Goal: Complete application form

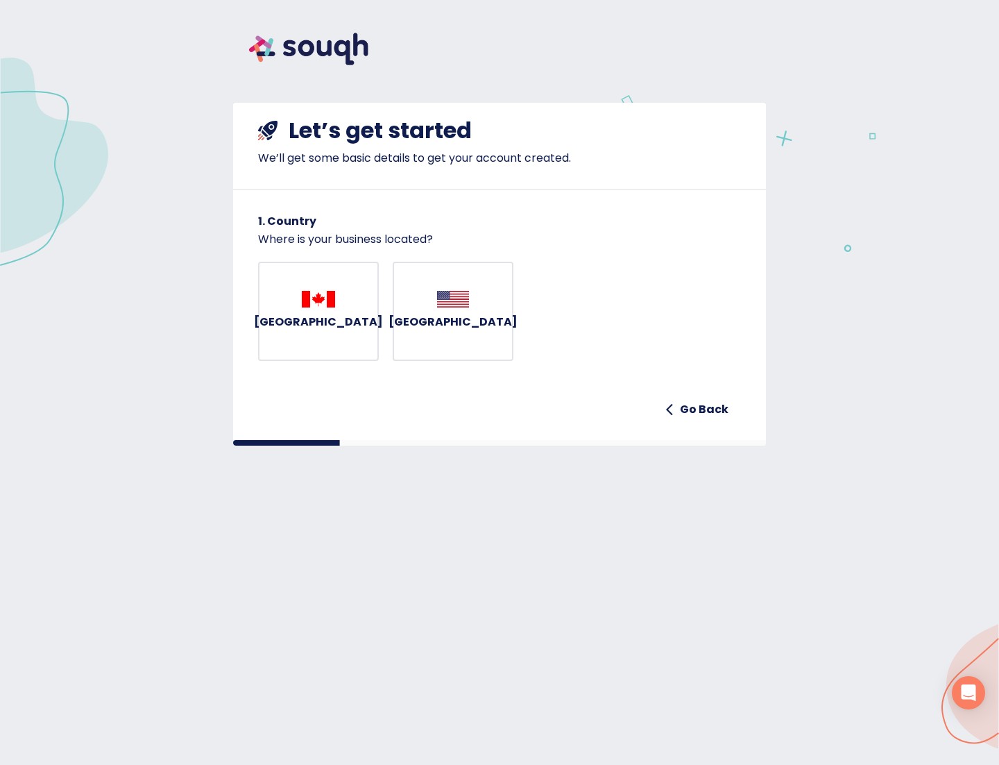
click at [310, 330] on h6 "[GEOGRAPHIC_DATA]" at bounding box center [318, 321] width 129 height 19
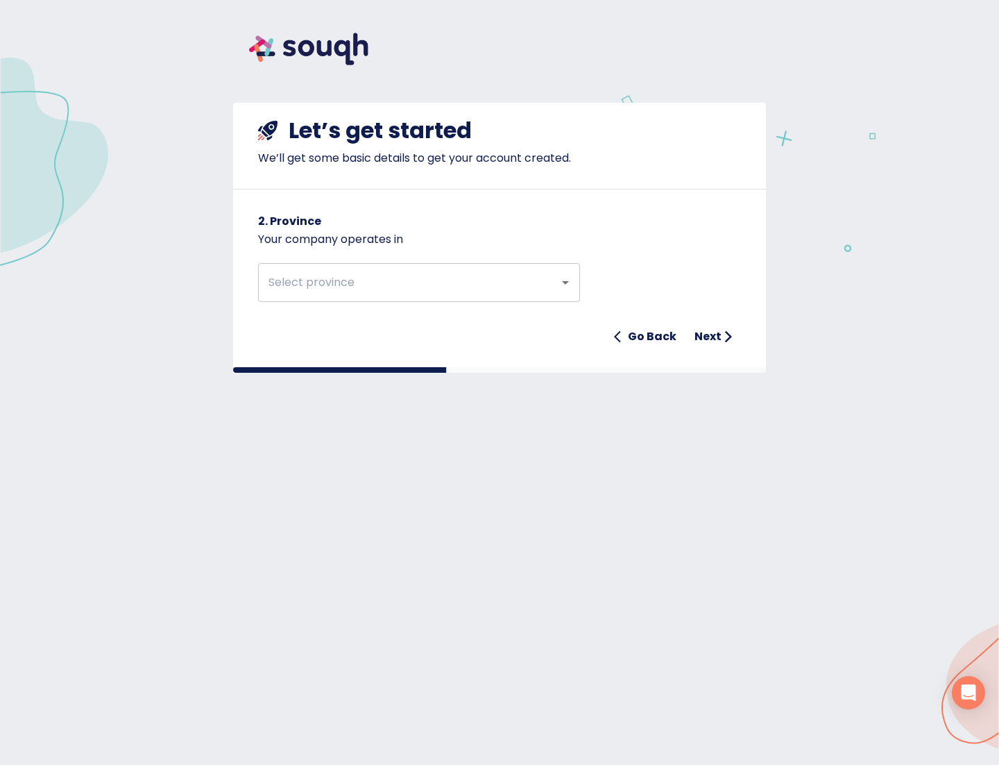
drag, startPoint x: 364, startPoint y: 53, endPoint x: 282, endPoint y: 53, distance: 81.9
click at [281, 53] on div at bounding box center [410, 51] width 355 height 69
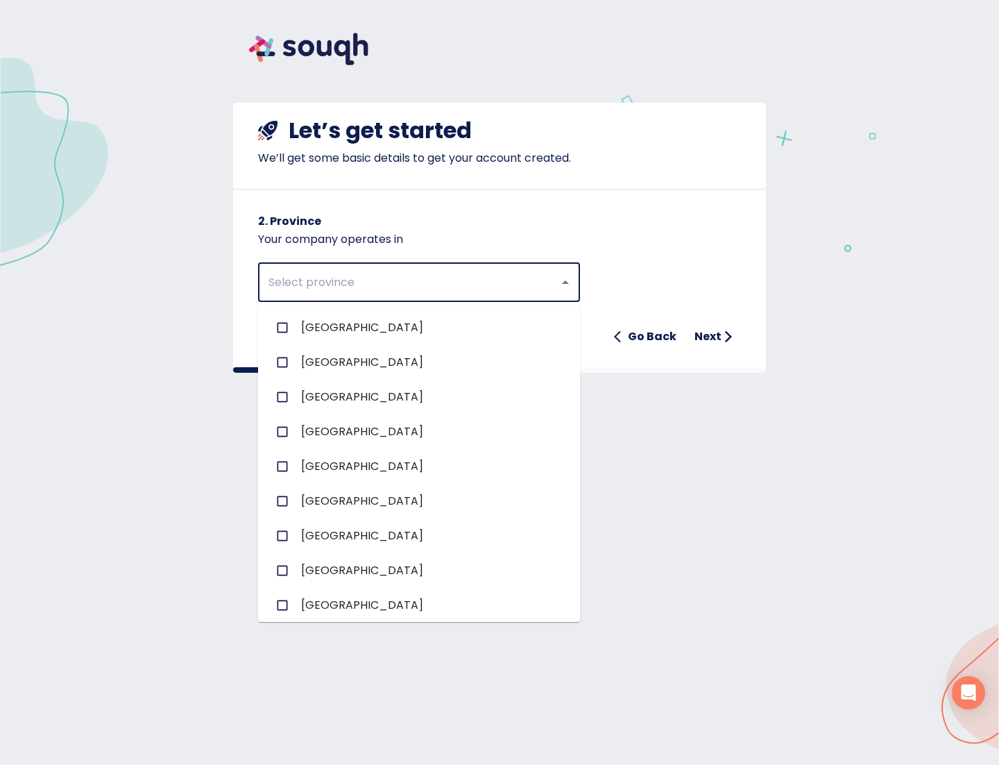
click at [293, 277] on input "text" at bounding box center [399, 282] width 271 height 26
click at [318, 604] on span "[GEOGRAPHIC_DATA]" at bounding box center [362, 605] width 122 height 17
checkbox input "true"
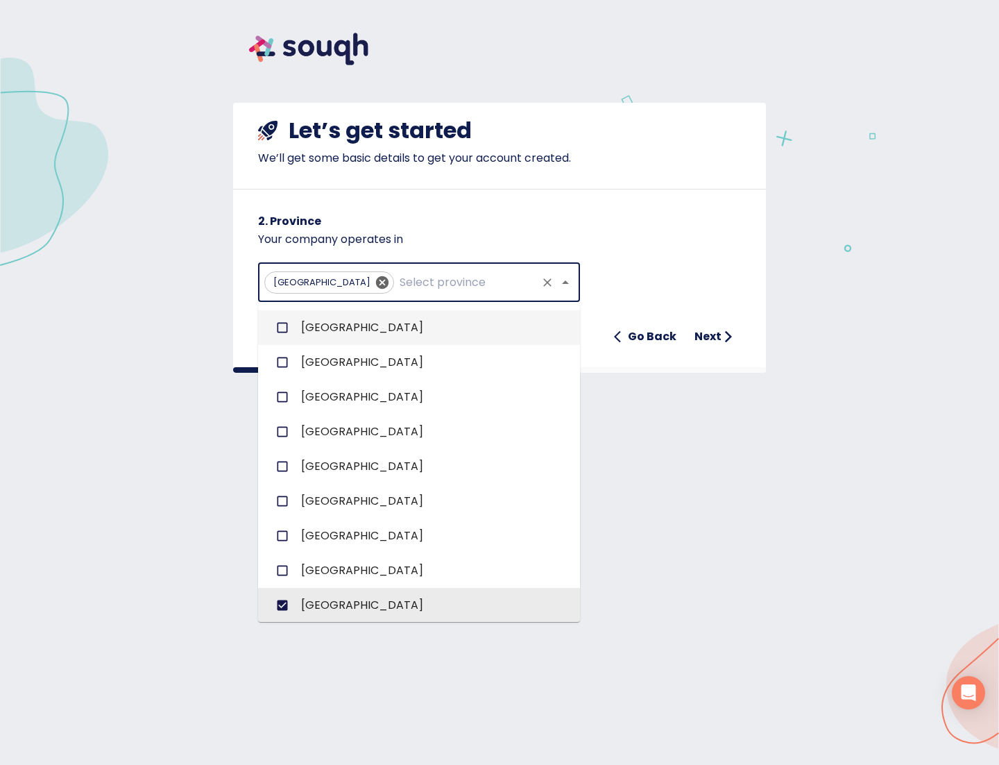
click at [706, 336] on h6 "Next" at bounding box center [707, 336] width 27 height 19
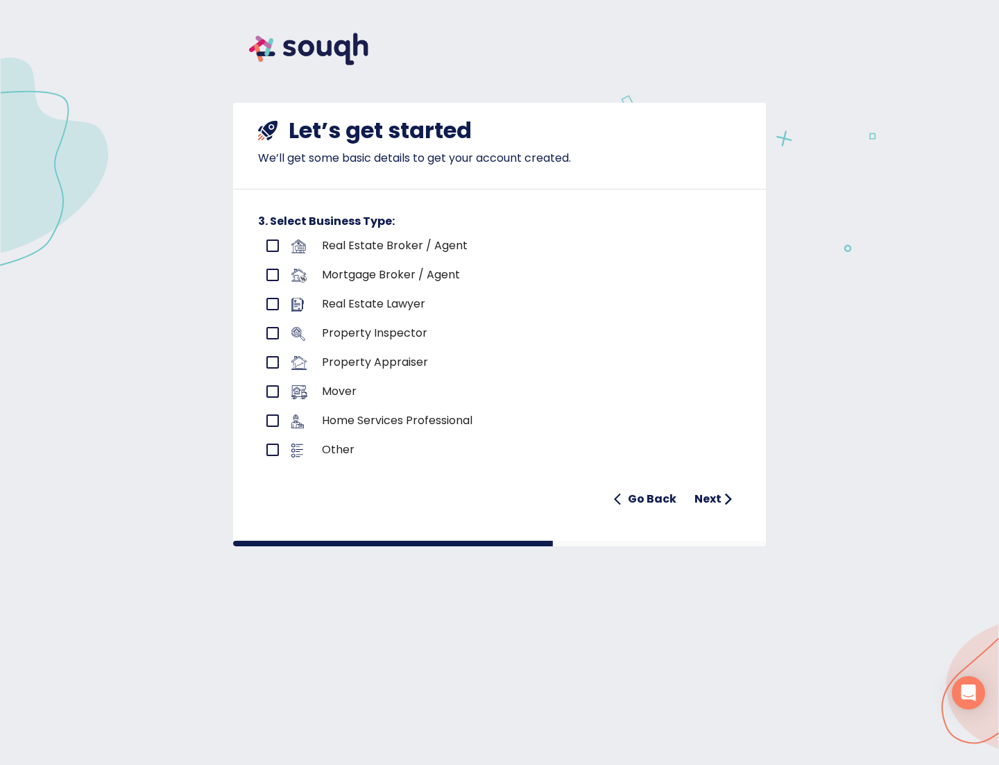
click at [429, 244] on p "Real Estate Broker / Agent" at bounding box center [500, 245] width 357 height 17
drag, startPoint x: 269, startPoint y: 248, endPoint x: 281, endPoint y: 253, distance: 12.5
click at [270, 249] on input "primary checkbox" at bounding box center [272, 245] width 29 height 29
checkbox input "true"
click at [699, 494] on h6 "Next" at bounding box center [707, 498] width 27 height 19
